Goal: Task Accomplishment & Management: Use online tool/utility

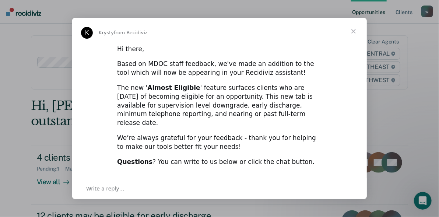
click at [353, 35] on span "Close" at bounding box center [353, 31] width 27 height 27
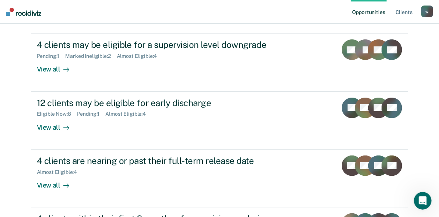
scroll to position [68, 0]
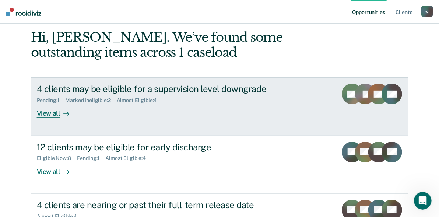
click at [341, 92] on link "4 clients may be eligible for a supervision level downgrade Pending : 1 Marked …" at bounding box center [219, 106] width 377 height 58
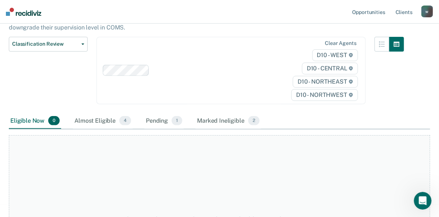
scroll to position [88, 0]
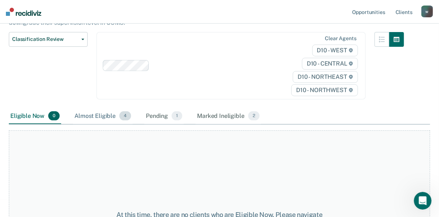
click at [105, 114] on div "Almost Eligible 4" at bounding box center [103, 116] width 60 height 16
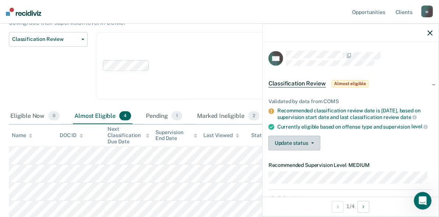
click at [276, 151] on button "Update status" at bounding box center [294, 143] width 52 height 15
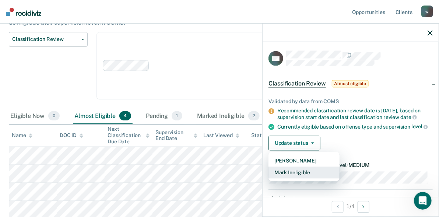
click at [289, 176] on button "Mark Ineligible" at bounding box center [303, 173] width 71 height 12
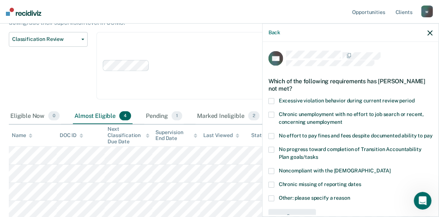
click at [277, 203] on label "Other: please specify a reason" at bounding box center [350, 199] width 164 height 8
click at [350, 195] on input "Other: please specify a reason" at bounding box center [350, 195] width 0 height 0
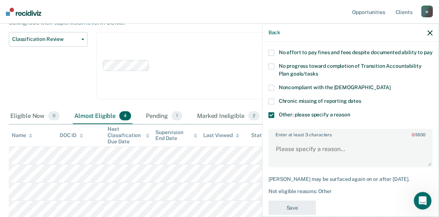
scroll to position [109, 0]
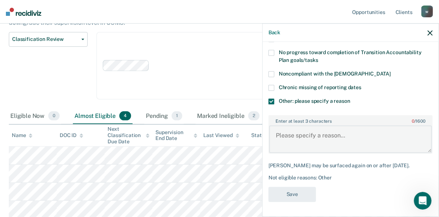
click at [298, 134] on textarea "Enter at least 3 characters 0 / 1600" at bounding box center [350, 139] width 163 height 27
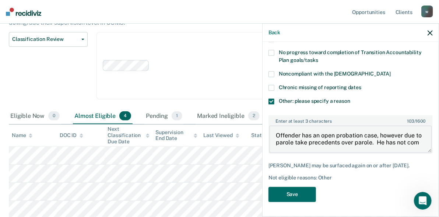
scroll to position [1, 0]
type textarea "Offender has an open probation case, however due to parole take precedents over…"
click at [342, 118] on div "Enter at least 3 characters 142 / 1600 Offender has an open probation case, how…" at bounding box center [350, 134] width 164 height 39
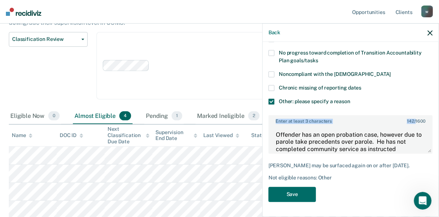
click at [342, 118] on div "Enter at least 3 characters 142 / 1600 Offender has an open probation case, how…" at bounding box center [350, 134] width 164 height 39
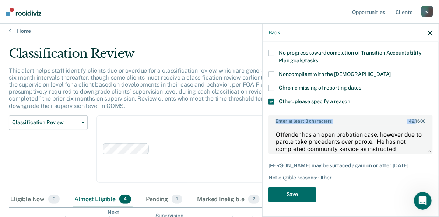
scroll to position [0, 0]
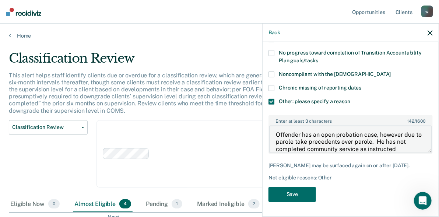
drag, startPoint x: 406, startPoint y: 146, endPoint x: 244, endPoint y: 133, distance: 162.9
click at [244, 133] on body "Looks like you’re using Internet Explorer 11. For faster loading and a better e…" at bounding box center [219, 108] width 439 height 217
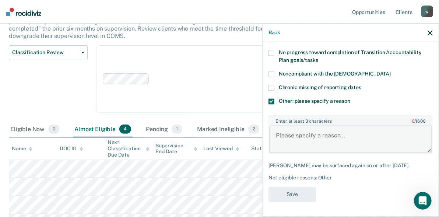
scroll to position [77, 0]
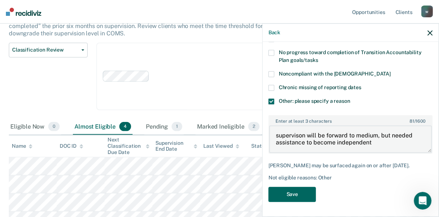
type textarea "supervison will be forward to medium, but needed assistance to become independe…"
drag, startPoint x: 294, startPoint y: 196, endPoint x: 331, endPoint y: 206, distance: 38.1
click at [331, 206] on div "CG Which of the following requirements has [PERSON_NAME] not met? Excessive vio…" at bounding box center [351, 128] width 176 height 173
click at [272, 98] on span at bounding box center [271, 101] width 6 height 6
click at [350, 98] on input "Other: please specify a reason" at bounding box center [350, 98] width 0 height 0
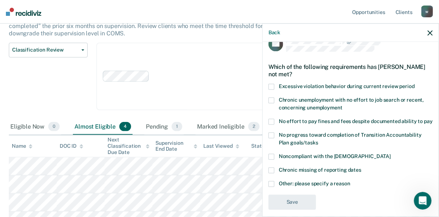
scroll to position [28, 0]
